Goal: Task Accomplishment & Management: Complete application form

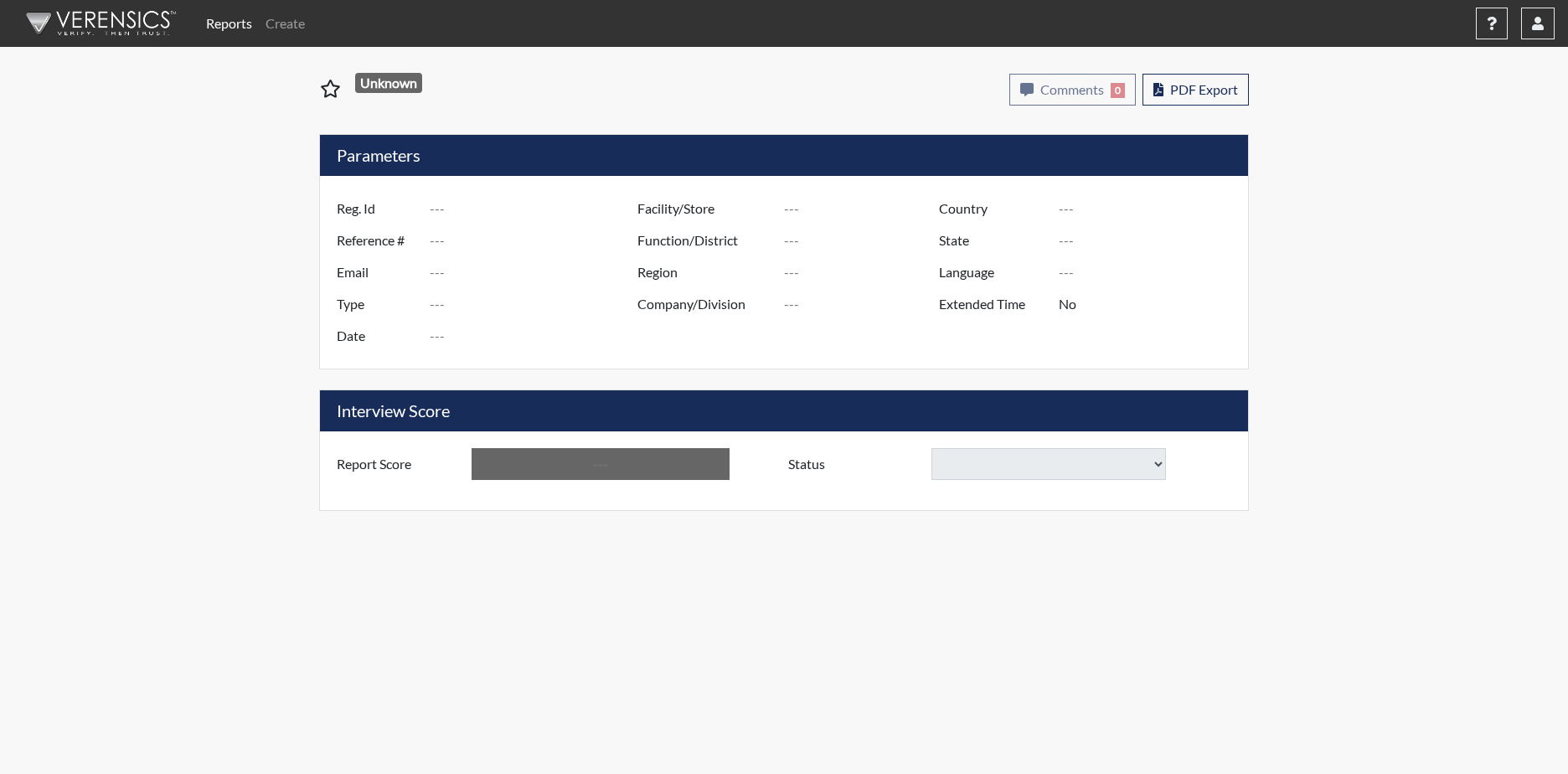
type input "WMITCHELL6608"
type input "50889"
type input "[EMAIL_ADDRESS][DOMAIN_NAME]"
type input "Corrections Pre-Employment"
type input "[DATE]"
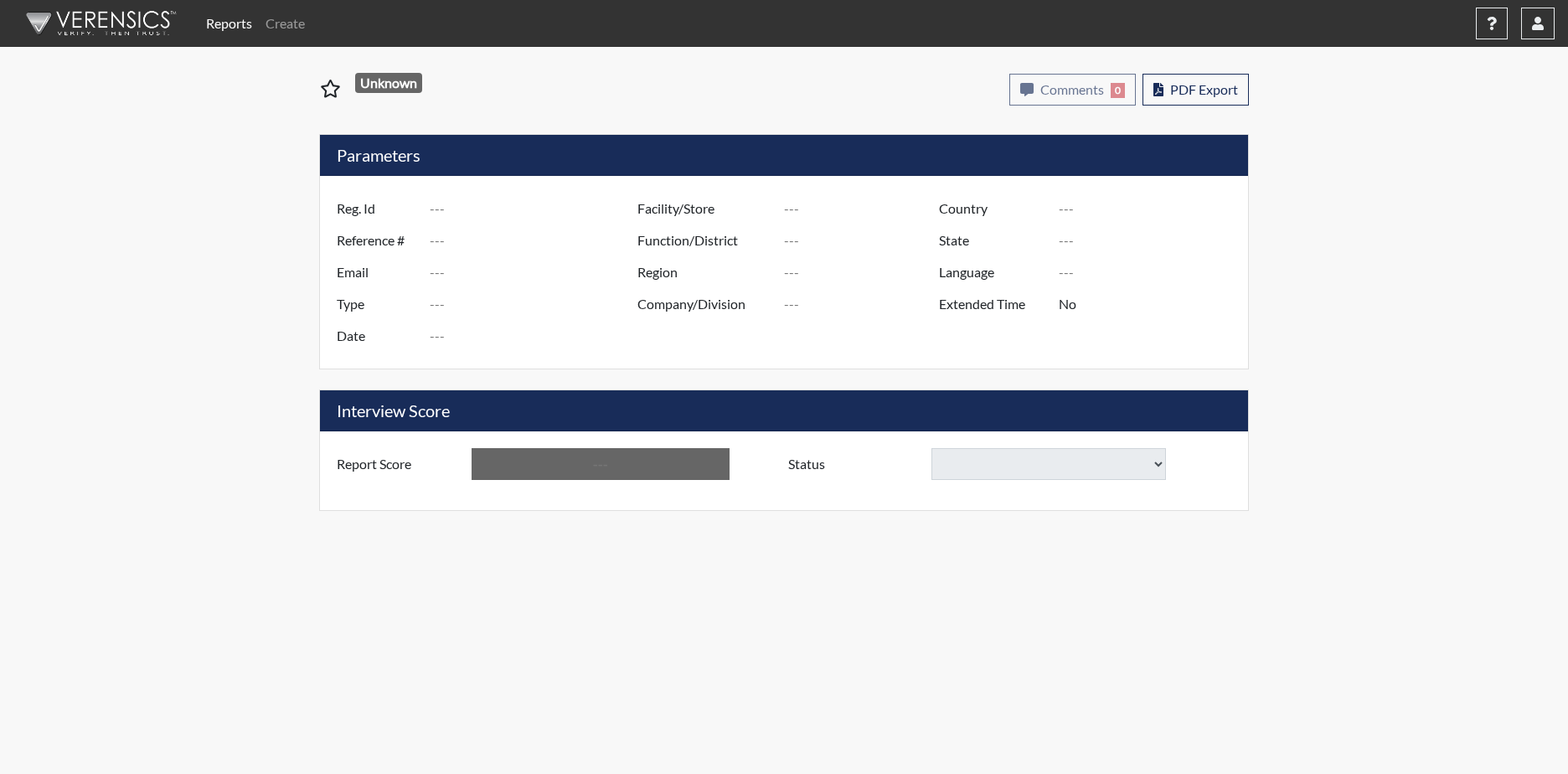
type input "[PERSON_NAME]"
type input "[GEOGRAPHIC_DATA]"
type input "[US_STATE]"
type input "English"
type input "Yes"
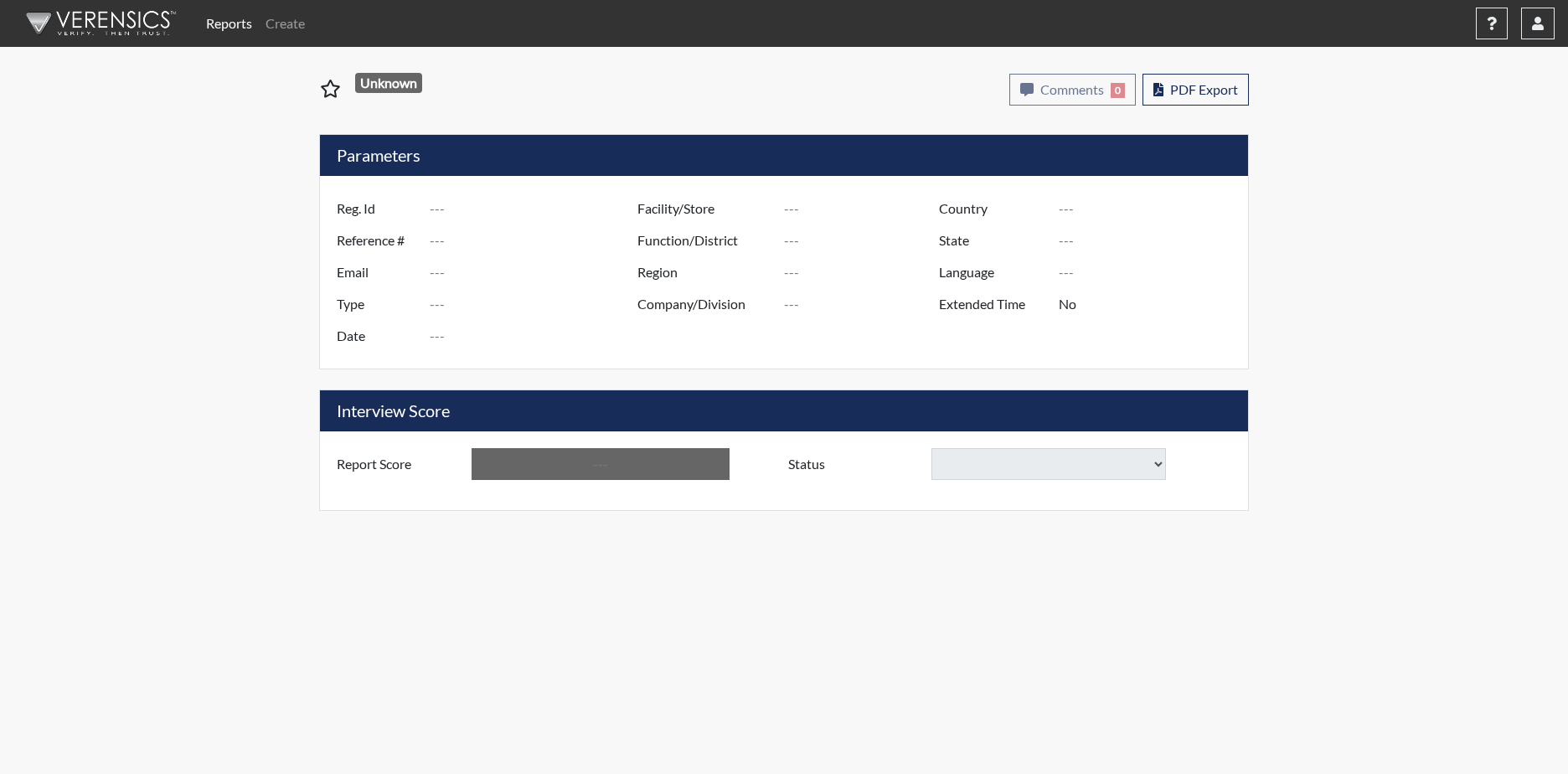
type input "Above Conditions"
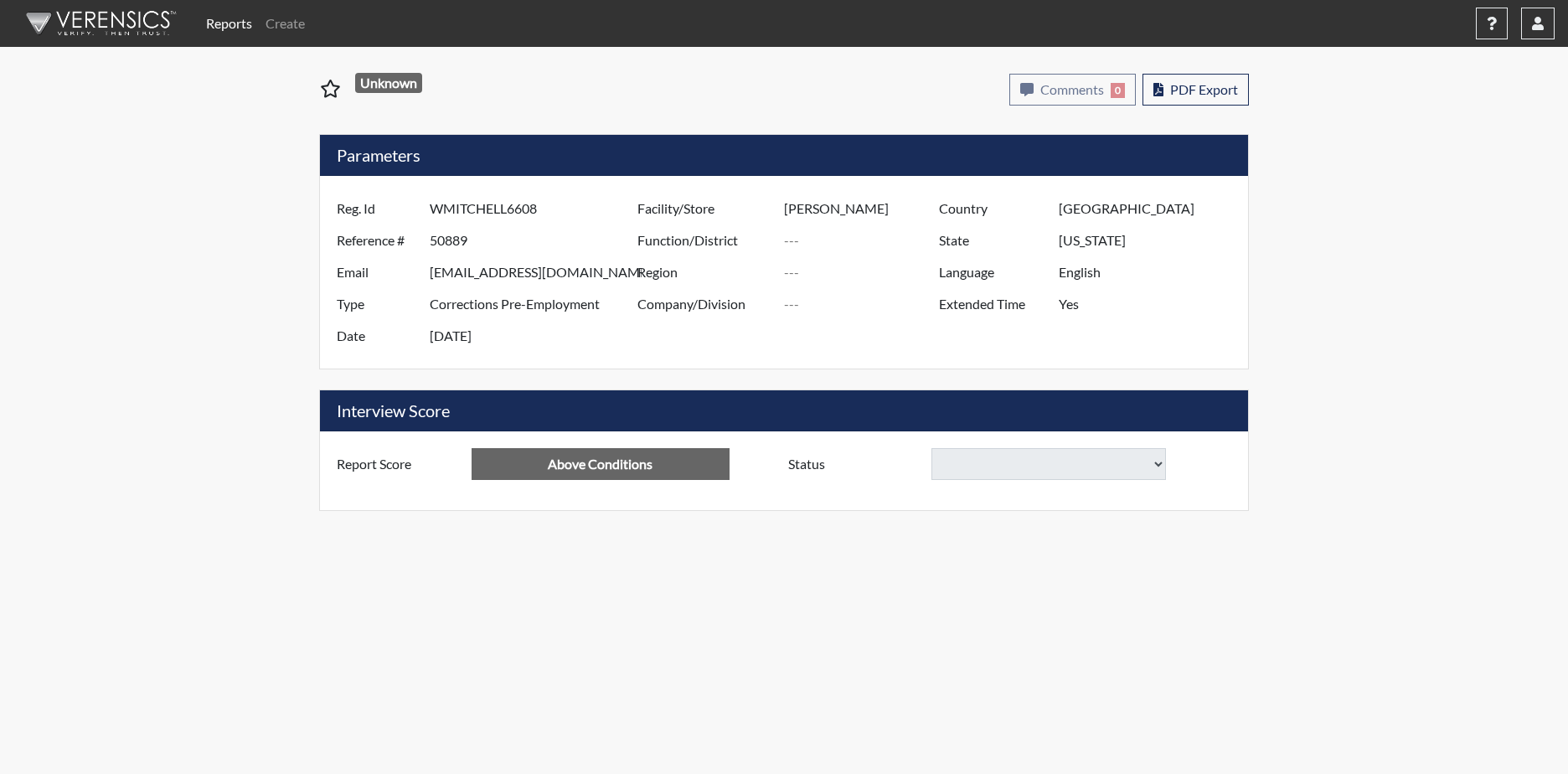
select select
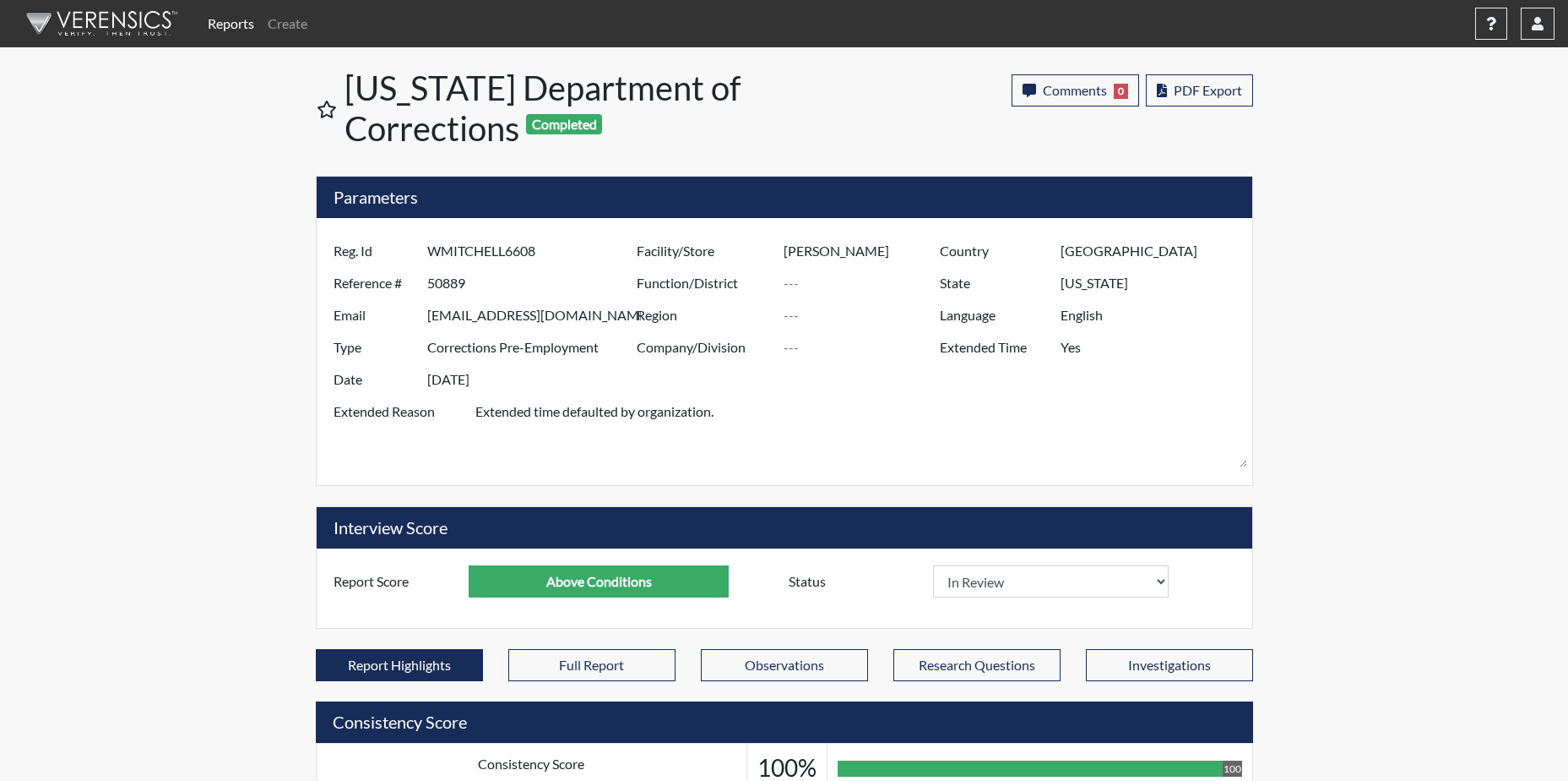
scroll to position [280, 702]
click at [1160, 580] on select "In Review Hire Decline" at bounding box center [1051, 581] width 236 height 32
select select "hire"
select select
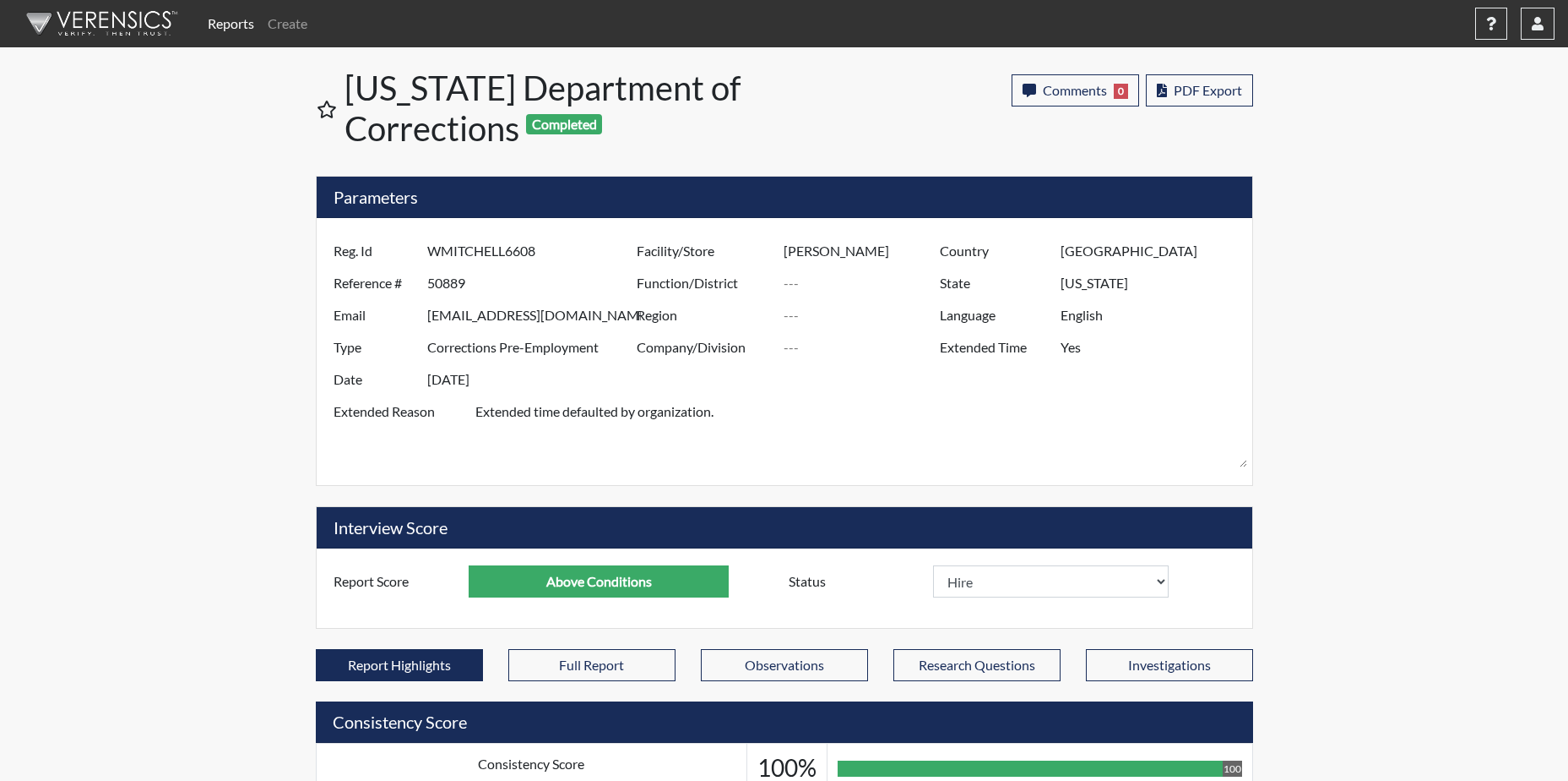
select select
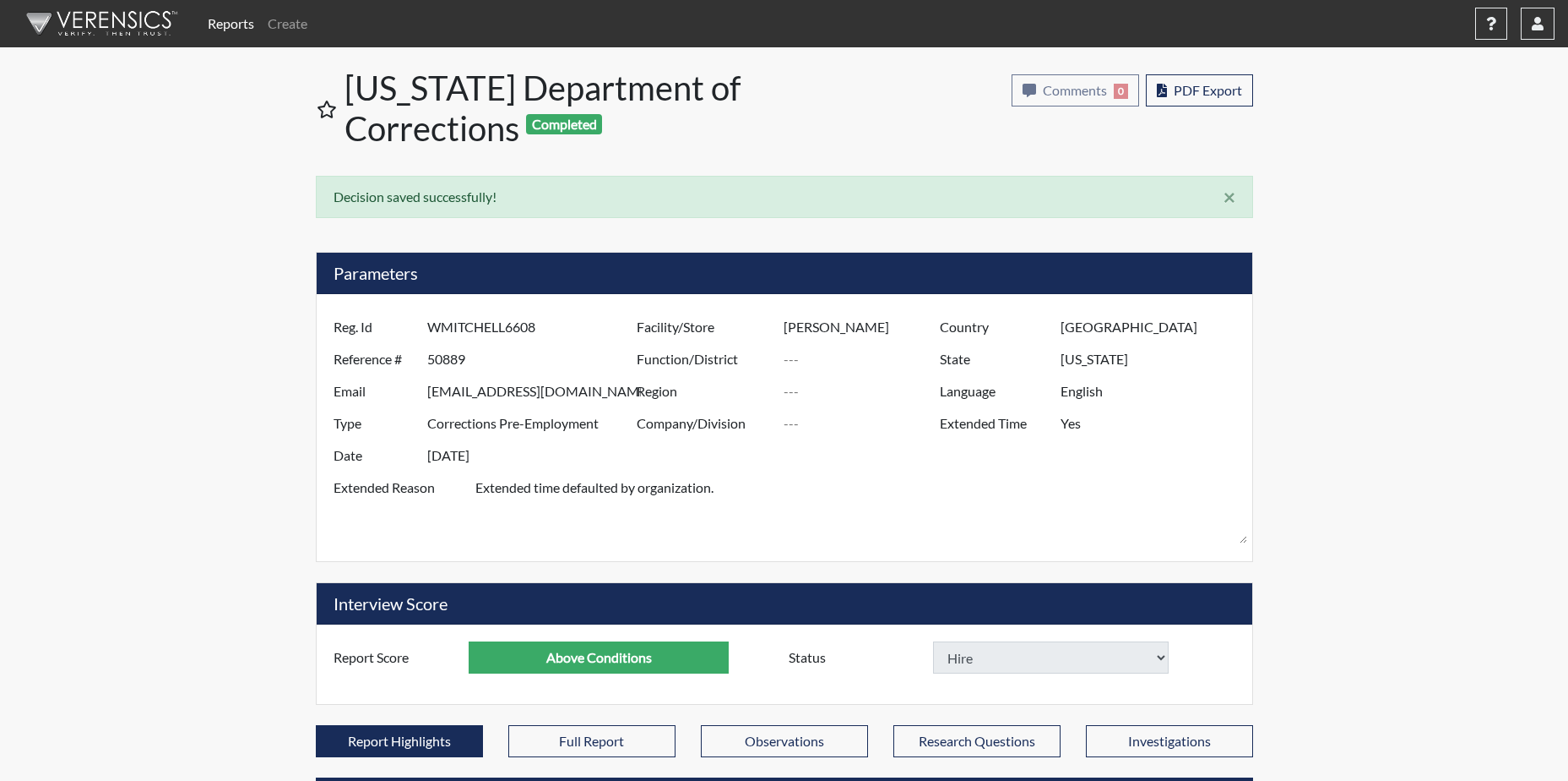
select select
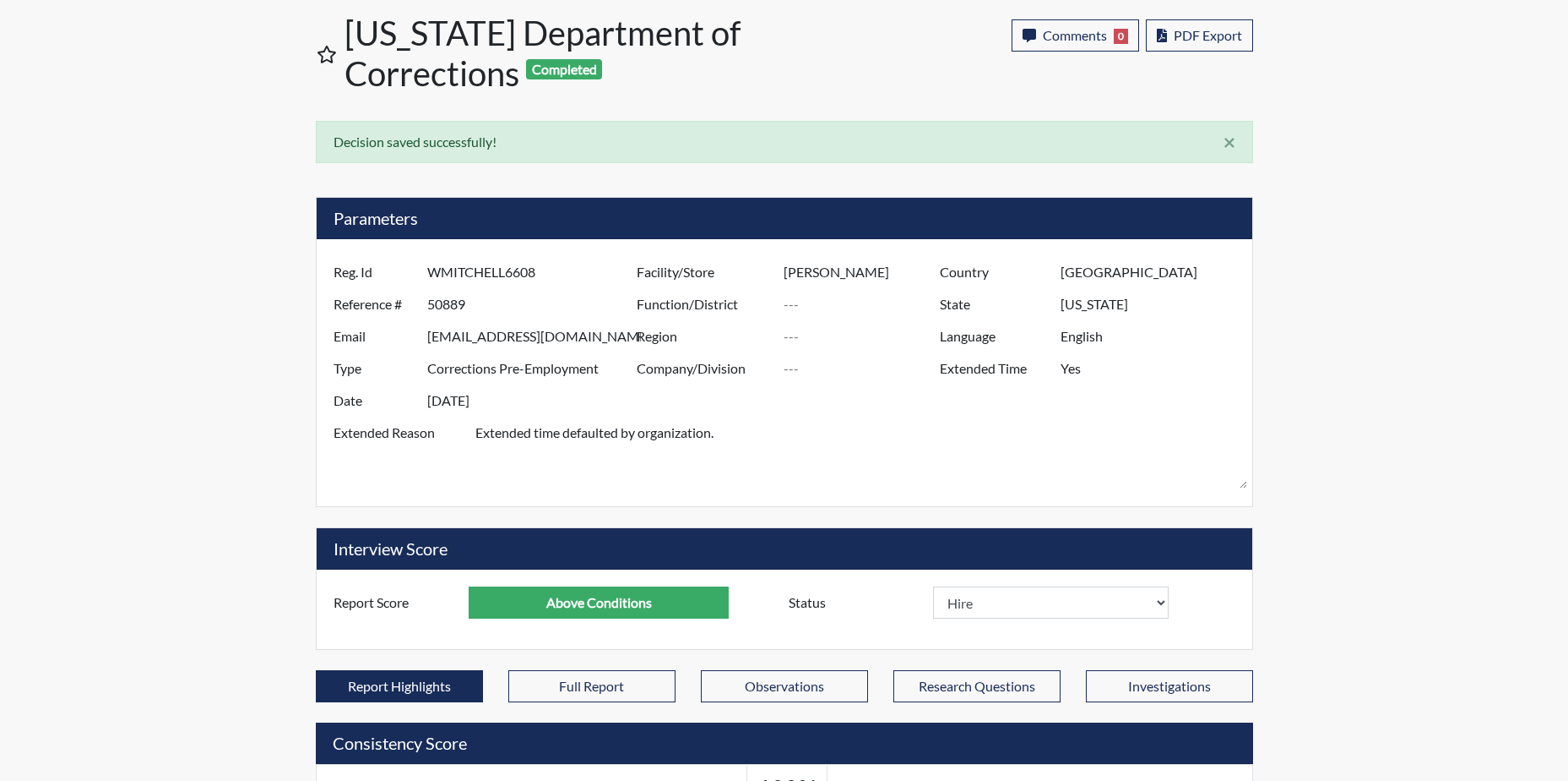
scroll to position [85, 0]
